Goal: Task Accomplishment & Management: Use online tool/utility

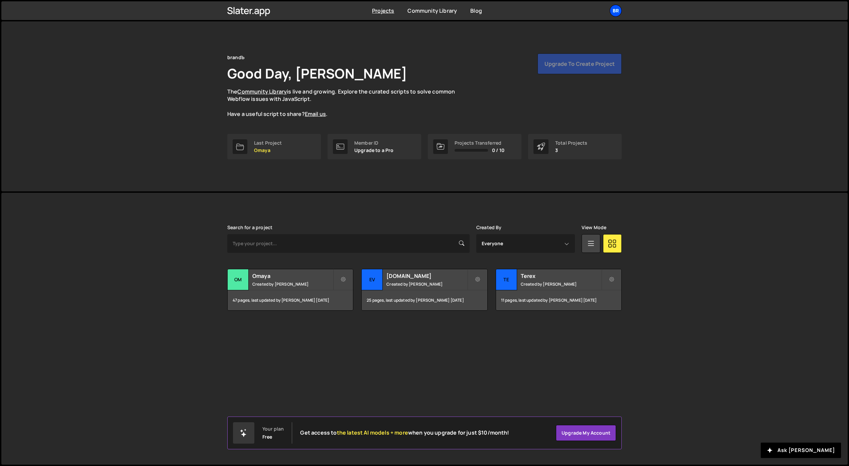
click at [617, 10] on div "br" at bounding box center [615, 11] width 12 height 12
click at [661, 165] on div "brandЪ Good Day, [PERSON_NAME] The Community Library is live and growing. Explo…" at bounding box center [424, 106] width 846 height 170
click at [617, 8] on div "br" at bounding box center [615, 11] width 12 height 12
click at [586, 74] on button "Logout" at bounding box center [579, 74] width 83 height 12
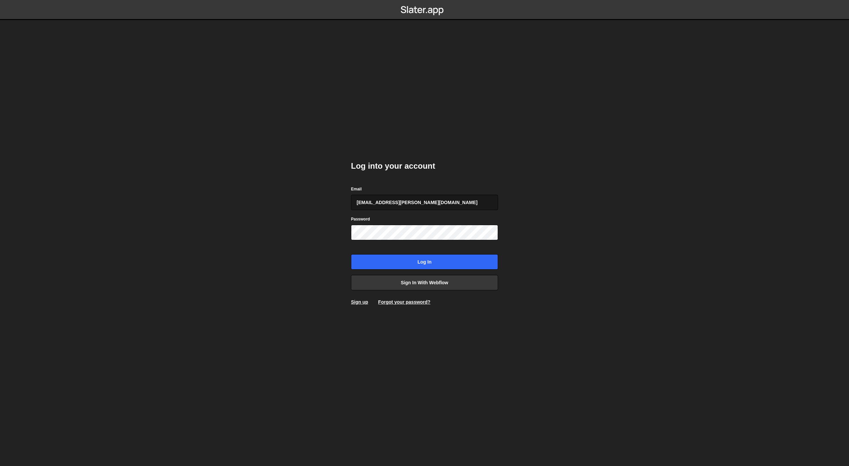
click at [414, 205] on input "[EMAIL_ADDRESS][PERSON_NAME][DOMAIN_NAME]" at bounding box center [424, 202] width 147 height 15
type input "[EMAIL_ADDRESS][DOMAIN_NAME]"
click at [417, 259] on input "Log in" at bounding box center [424, 261] width 147 height 15
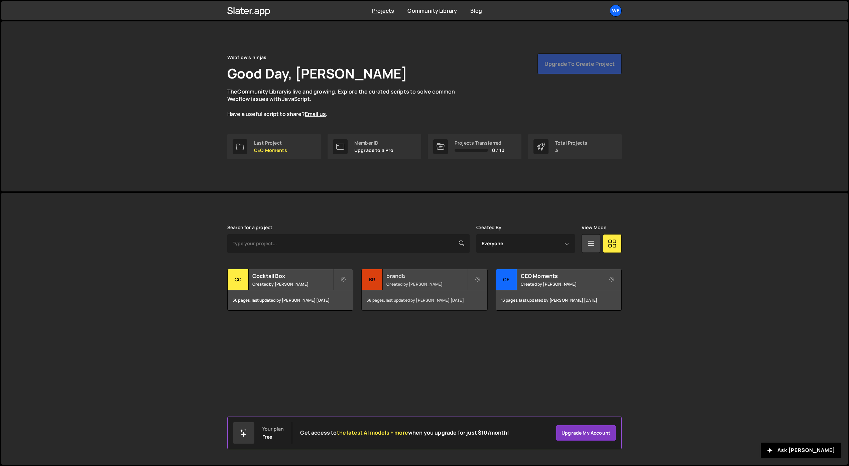
click at [393, 283] on small "Created by Georgi Tsonev" at bounding box center [426, 284] width 81 height 6
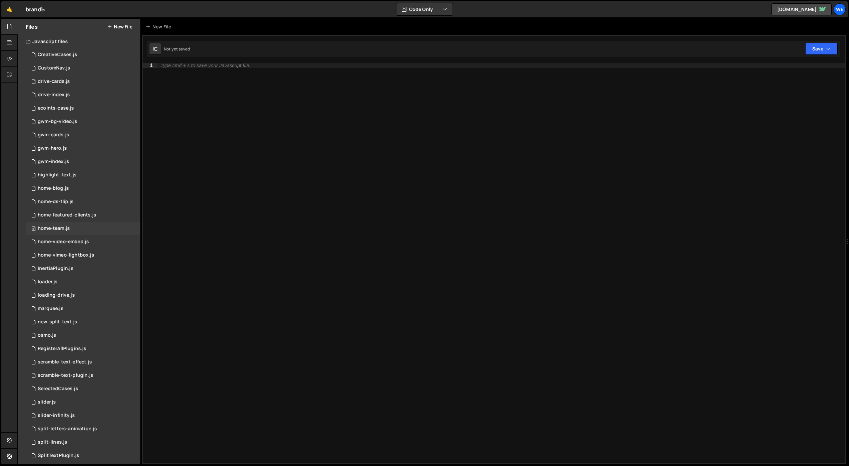
click at [59, 228] on div "home-team.js" at bounding box center [54, 228] width 32 height 6
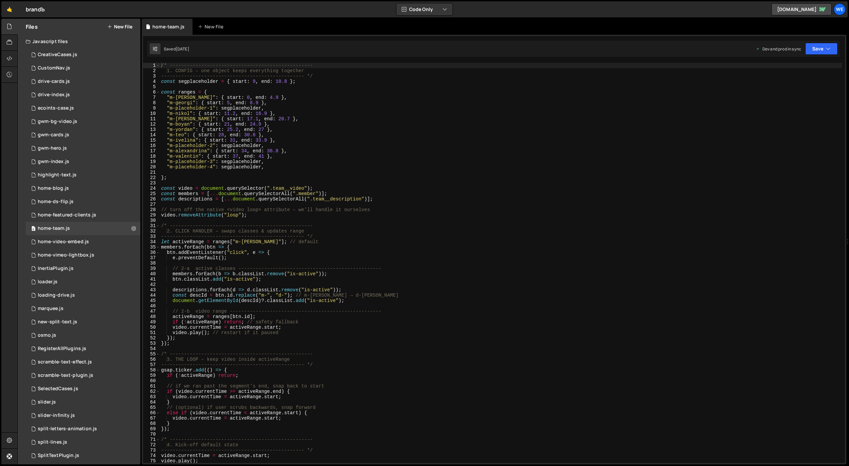
click at [311, 245] on div "/* -------------------------------------------------- 1. CONFIG – one object ke…" at bounding box center [501, 268] width 682 height 411
click at [266, 151] on div "/* -------------------------------------------------- 1. CONFIG – one object ke…" at bounding box center [501, 268] width 682 height 411
click at [252, 125] on div "/* -------------------------------------------------- 1. CONFIG – one object ke…" at bounding box center [501, 268] width 682 height 411
click at [256, 102] on div "/* -------------------------------------------------- 1. CONFIG – one object ke…" at bounding box center [501, 268] width 682 height 411
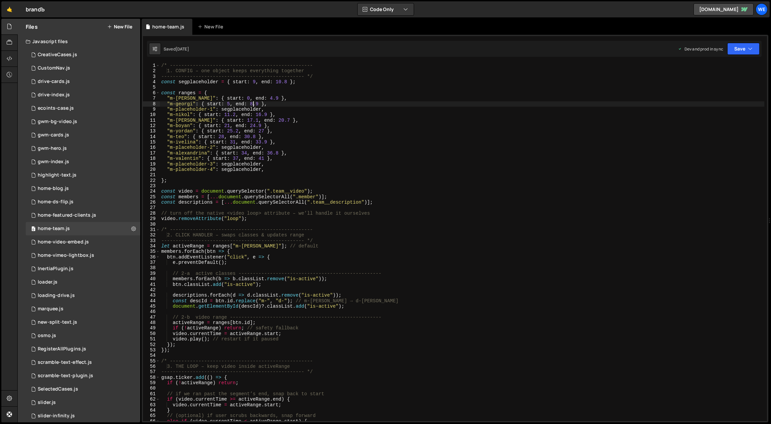
type textarea ""m-placeholder-1": segplaceholder,"
click at [362, 90] on div "/* -------------------------------------------------- 1. CONFIG – one object ke…" at bounding box center [462, 247] width 605 height 369
click at [359, 101] on div "/* -------------------------------------------------- 1. CONFIG – one object ke…" at bounding box center [462, 247] width 605 height 369
click at [372, 134] on div "/* -------------------------------------------------- 1. CONFIG – one object ke…" at bounding box center [462, 247] width 605 height 369
click at [436, 304] on div "/* -------------------------------------------------- 1. CONFIG – one object ke…" at bounding box center [462, 247] width 605 height 369
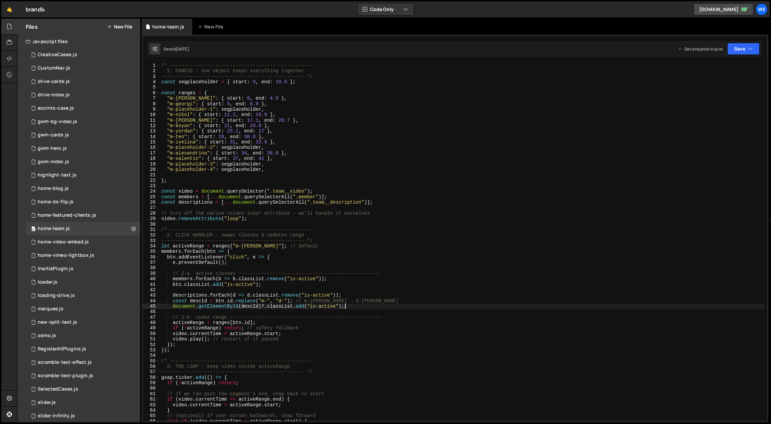
click at [467, 198] on div "/* -------------------------------------------------- 1. CONFIG – one object ke…" at bounding box center [462, 247] width 605 height 369
click at [386, 143] on div "/* -------------------------------------------------- 1. CONFIG – one object ke…" at bounding box center [462, 247] width 605 height 369
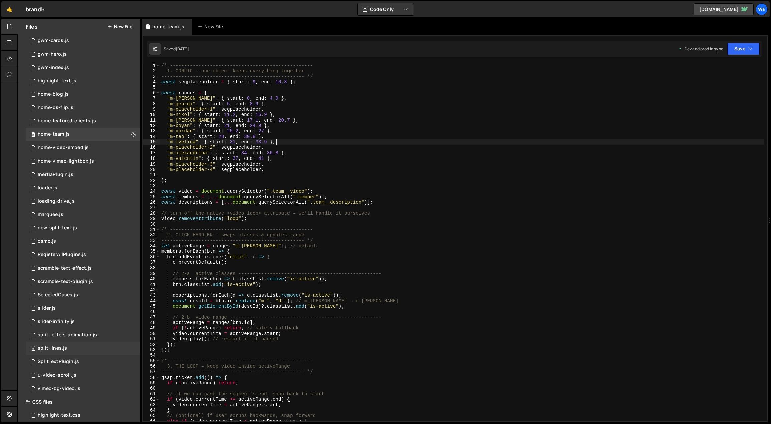
scroll to position [127, 0]
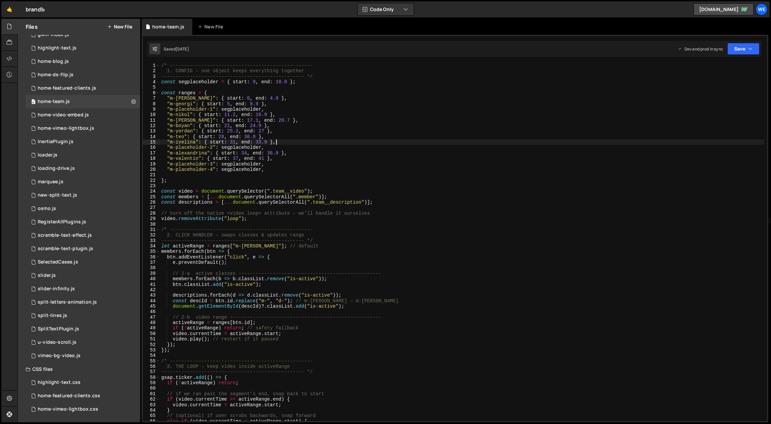
click at [443, 171] on div "/* -------------------------------------------------- 1. CONFIG – one object ke…" at bounding box center [462, 247] width 605 height 369
type textarea ""m-placeholder-4": segplaceholder,"
